Goal: Information Seeking & Learning: Learn about a topic

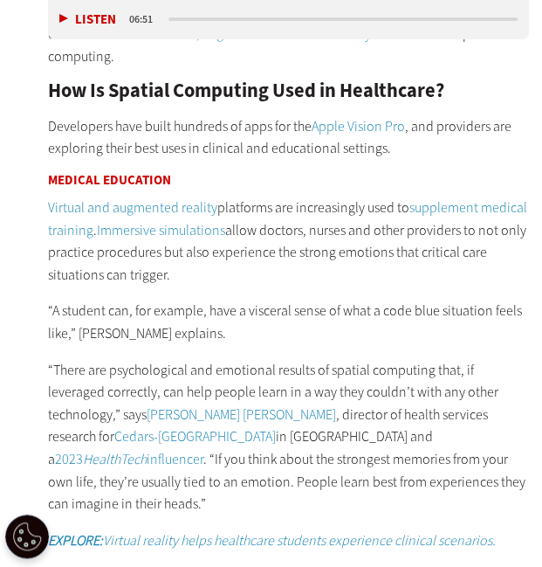
click at [253, 141] on div "What Is Spatial Computing? Spatial computing combines physical and digital real…" at bounding box center [289, 533] width 482 height 1295
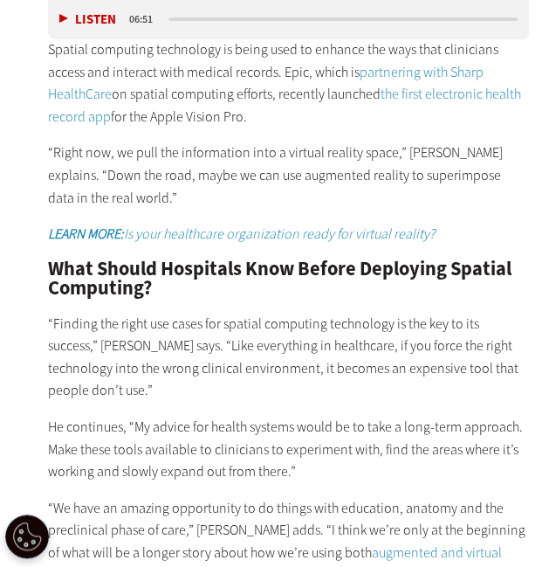
scroll to position [3356, 0]
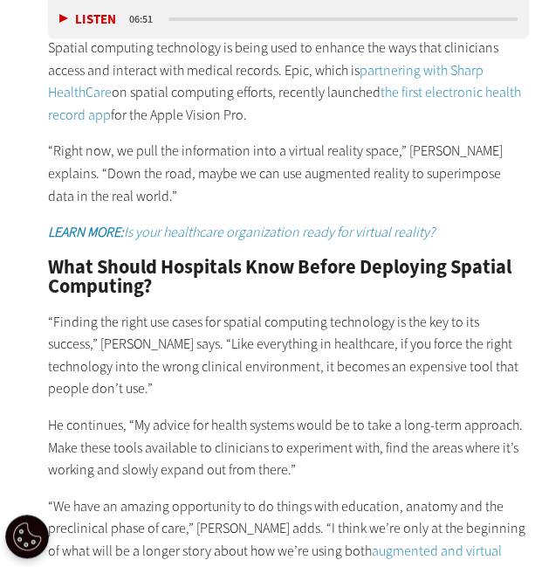
click at [96, 541] on link "augmented and virtual reality to deliver care" at bounding box center [275, 561] width 454 height 41
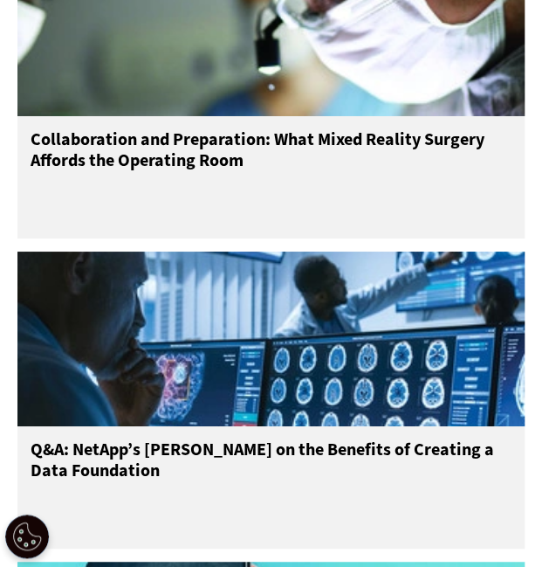
scroll to position [3169, 0]
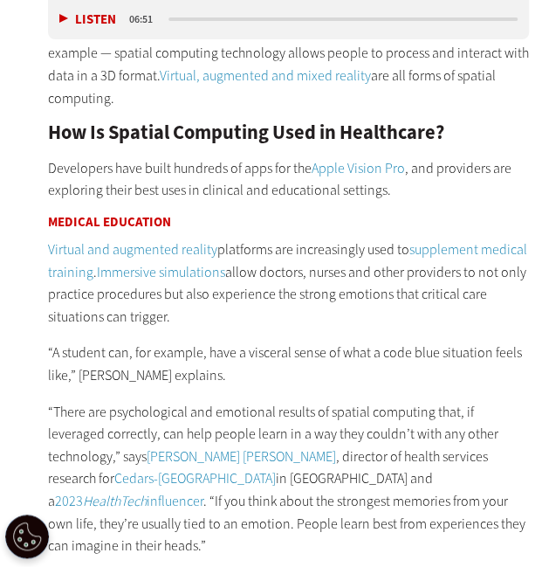
scroll to position [1562, 0]
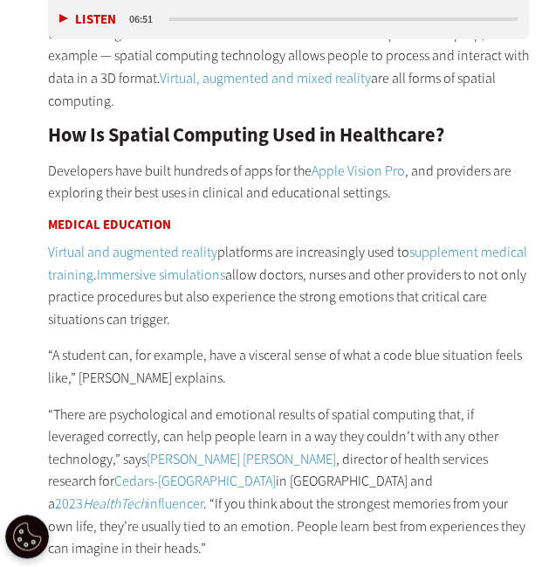
click at [161, 243] on link "Virtual and augmented reality" at bounding box center [132, 252] width 169 height 18
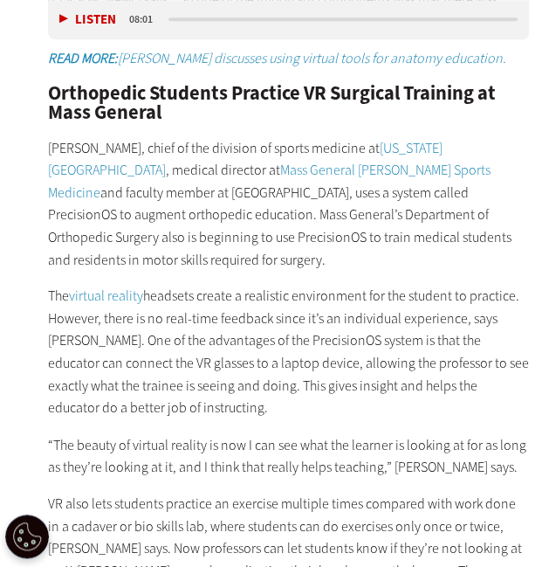
scroll to position [2117, 0]
